Goal: Task Accomplishment & Management: Use online tool/utility

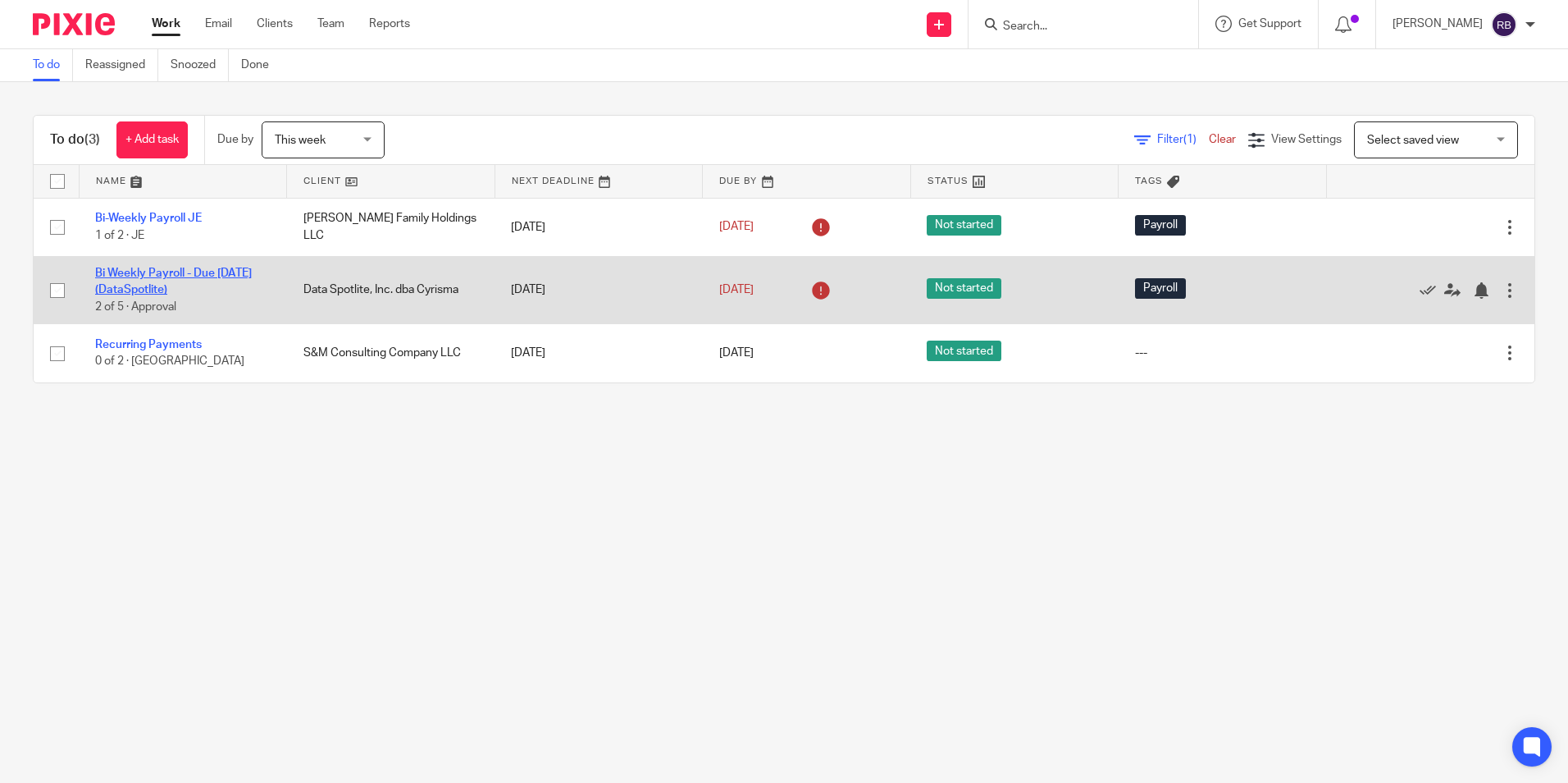
click at [135, 276] on link "Bi Weekly Payroll - Due [DATE] (DataSpotlite)" at bounding box center [173, 281] width 157 height 28
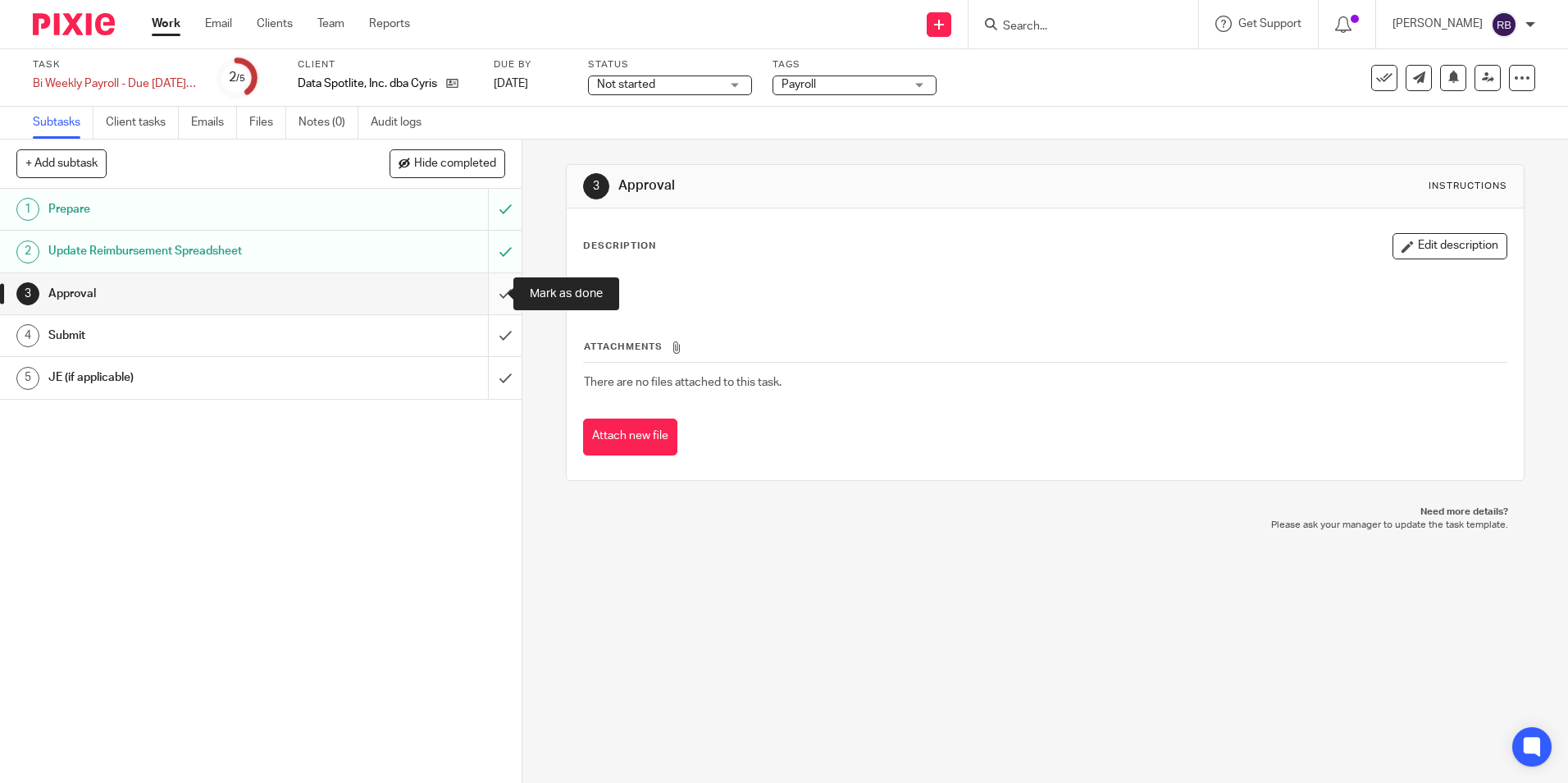
click at [494, 288] on input "submit" at bounding box center [261, 294] width 522 height 41
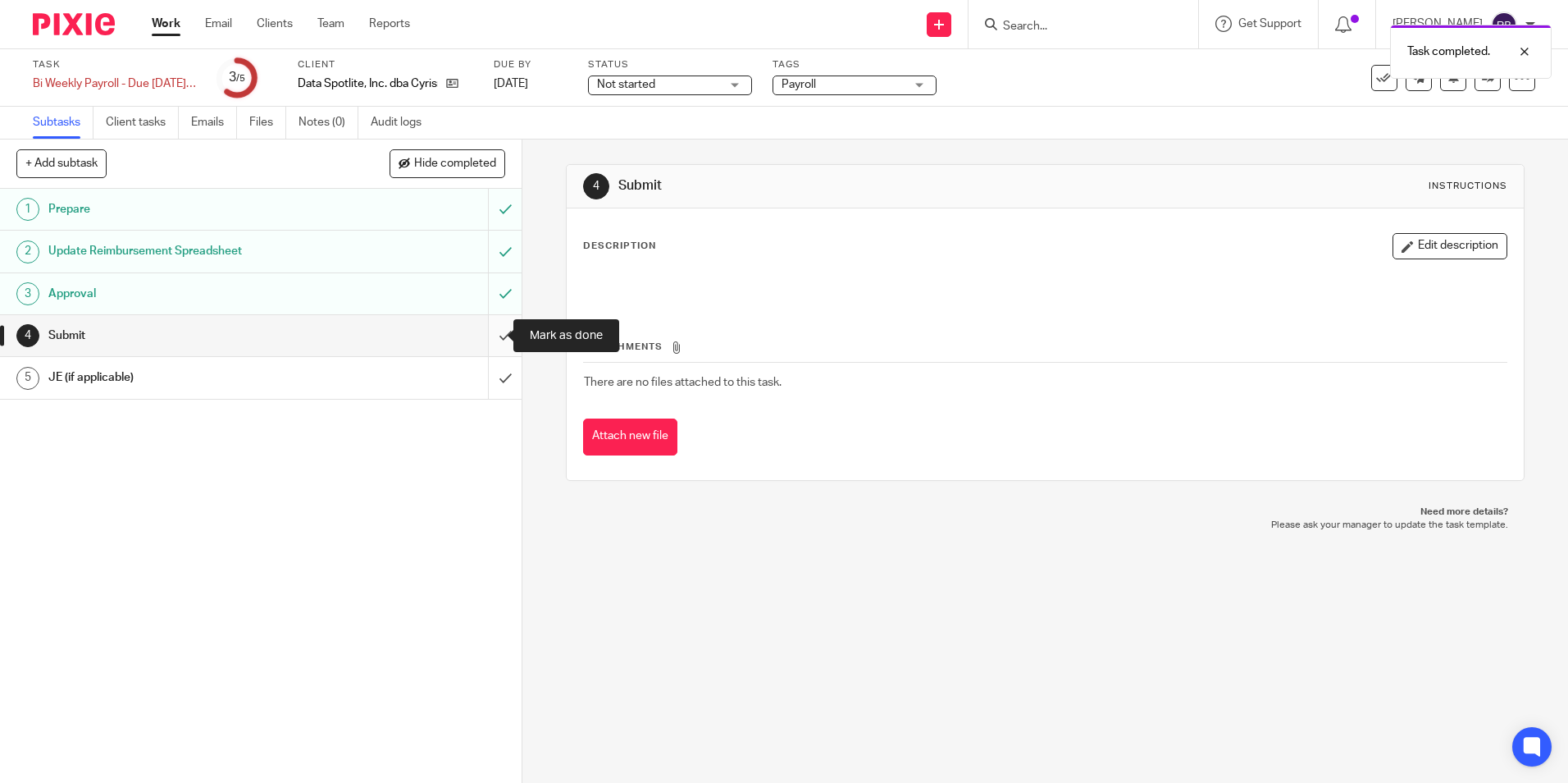
click at [493, 336] on input "submit" at bounding box center [261, 335] width 522 height 41
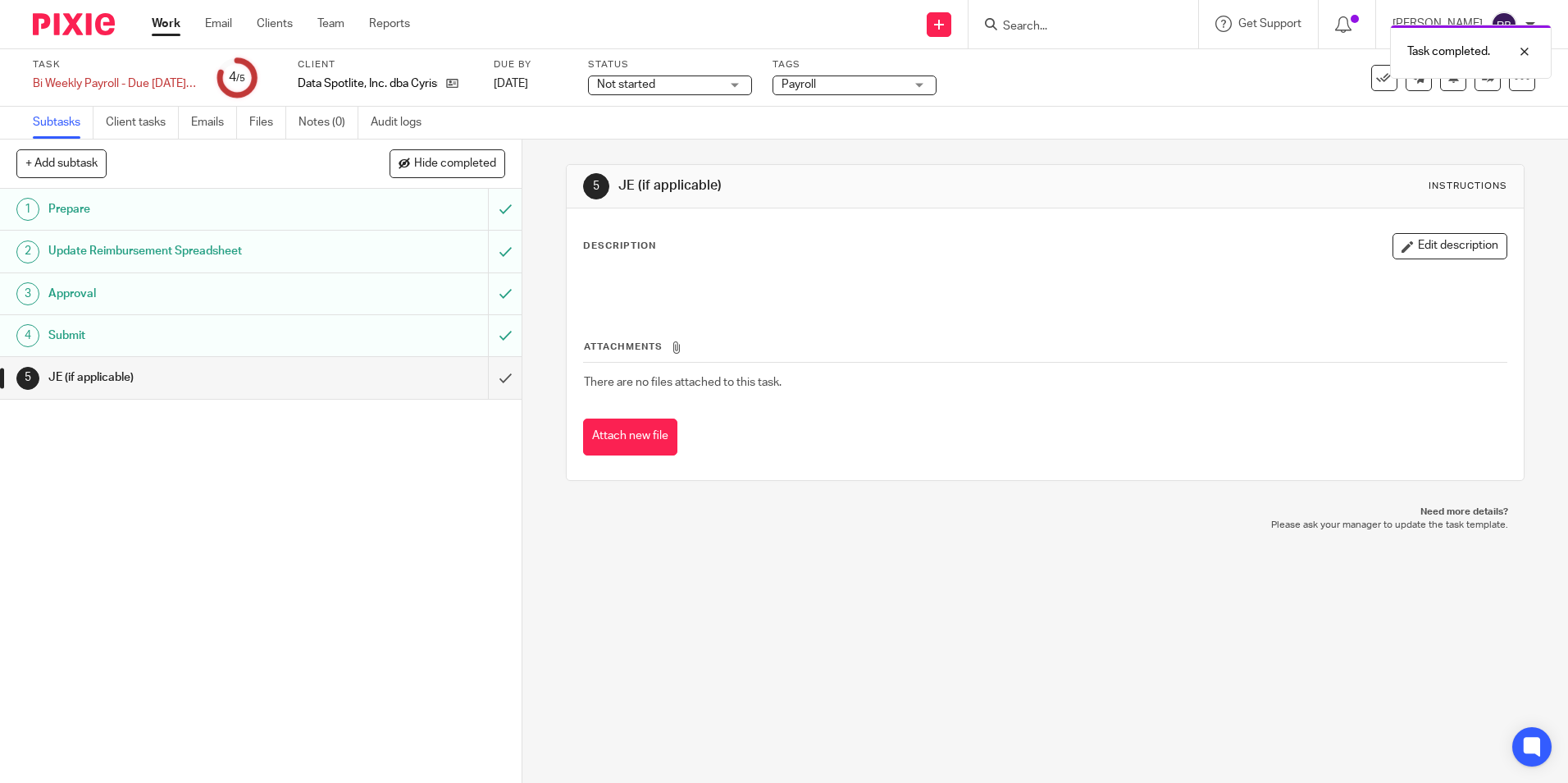
click at [167, 22] on link "Work" at bounding box center [167, 24] width 29 height 16
